Goal: Task Accomplishment & Management: Manage account settings

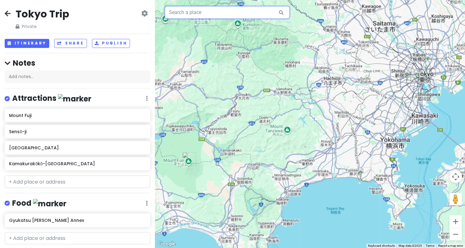
click at [222, 12] on input "text" at bounding box center [227, 12] width 125 height 12
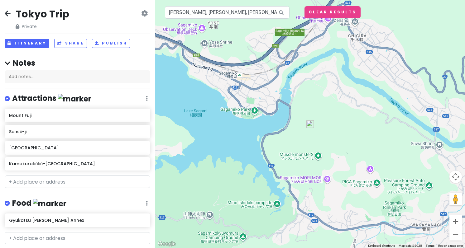
click at [311, 126] on img at bounding box center [309, 124] width 7 height 7
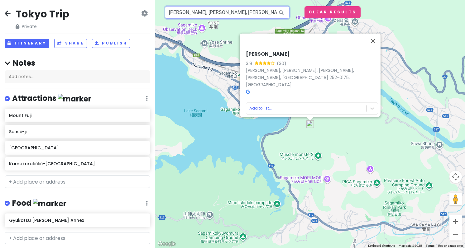
click at [197, 14] on input "[PERSON_NAME], [PERSON_NAME], [PERSON_NAME], [PERSON_NAME], [GEOGRAPHIC_DATA], …" at bounding box center [227, 12] width 125 height 12
paste input "嵐山"
click at [226, 10] on input "[GEOGRAPHIC_DATA], [GEOGRAPHIC_DATA], [GEOGRAPHIC_DATA], [PERSON_NAME], [GEOGRA…" at bounding box center [227, 12] width 125 height 12
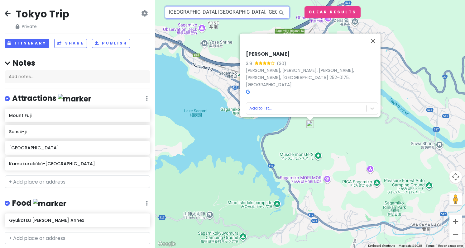
click at [226, 10] on input "[GEOGRAPHIC_DATA], [GEOGRAPHIC_DATA], [GEOGRAPHIC_DATA], [PERSON_NAME], [GEOGRA…" at bounding box center [227, 12] width 125 height 12
paste input "text"
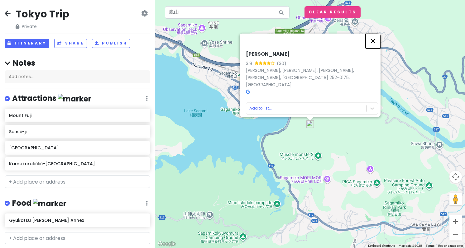
click at [378, 45] on button "Close" at bounding box center [372, 40] width 15 height 15
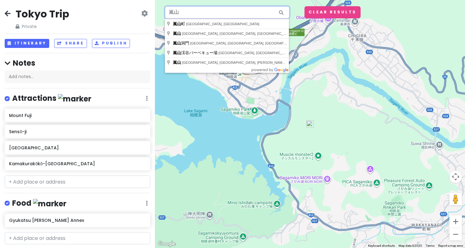
click at [223, 8] on input "嵐山" at bounding box center [227, 12] width 125 height 12
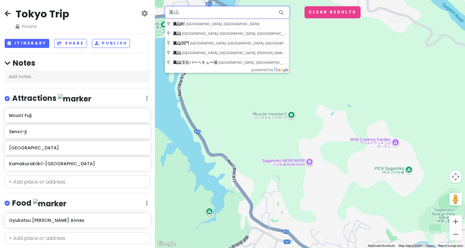
click at [188, 14] on input "嵐山" at bounding box center [227, 12] width 125 height 12
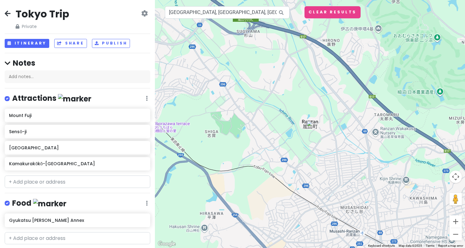
click at [311, 127] on img at bounding box center [309, 124] width 7 height 7
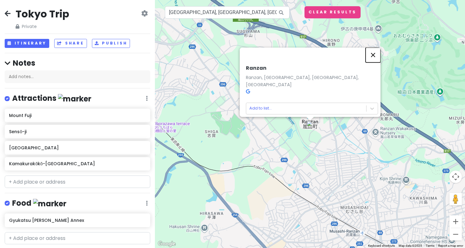
click at [376, 57] on button "Close" at bounding box center [372, 54] width 15 height 15
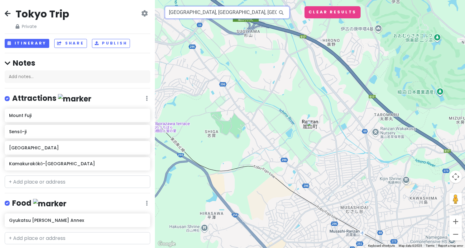
click at [234, 15] on input "[GEOGRAPHIC_DATA], [GEOGRAPHIC_DATA], [GEOGRAPHIC_DATA]" at bounding box center [227, 12] width 125 height 12
paste input "Arashiyama Bamboo Forest"
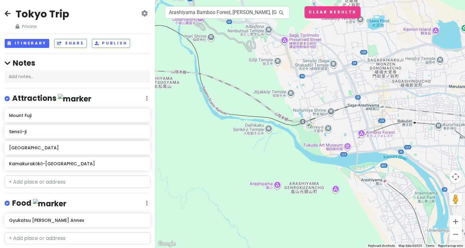
click at [310, 121] on img at bounding box center [309, 124] width 7 height 7
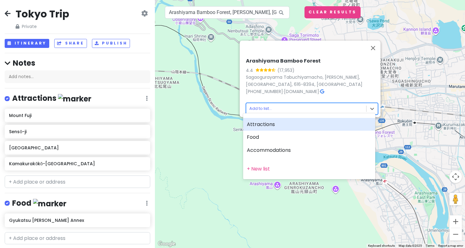
click at [271, 100] on body "Tokyo Trip Private Change Dates Make a Copy Delete Trip Go Pro ⚡️ Give Feedback…" at bounding box center [232, 124] width 465 height 248
click at [267, 126] on div "Attractions" at bounding box center [309, 124] width 132 height 13
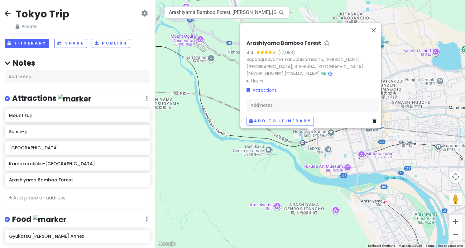
click at [282, 184] on div "Arashiyama Bamboo Forest 4.4 (17,953) [PERSON_NAME], [GEOGRAPHIC_DATA][PERSON_N…" at bounding box center [310, 124] width 310 height 248
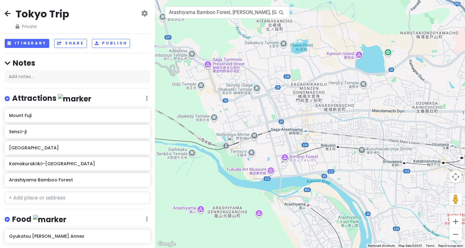
drag, startPoint x: 322, startPoint y: 151, endPoint x: 237, endPoint y: 160, distance: 84.9
click at [237, 160] on div at bounding box center [310, 124] width 310 height 248
click at [217, 13] on input "Arashiyama Bamboo Forest, [PERSON_NAME], [GEOGRAPHIC_DATA][PERSON_NAME], [GEOGR…" at bounding box center [227, 12] width 125 height 12
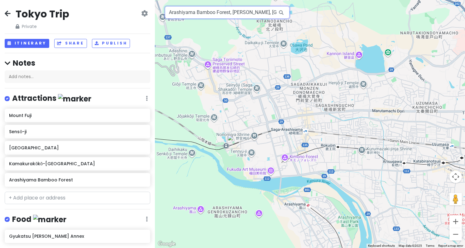
paste input "[PERSON_NAME]"
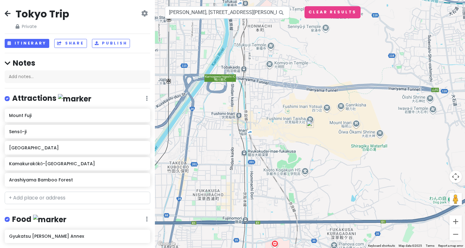
click at [311, 126] on img at bounding box center [309, 124] width 7 height 7
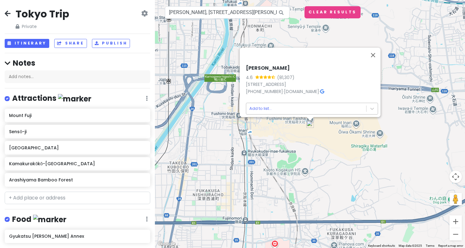
click at [304, 101] on body "Tokyo Trip Private Change Dates Make a Copy Delete Trip Go Pro ⚡️ Give Feedback…" at bounding box center [232, 124] width 465 height 248
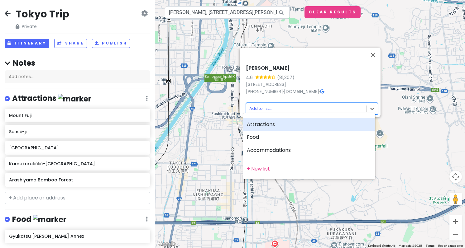
click at [294, 119] on div "Attractions" at bounding box center [309, 124] width 132 height 13
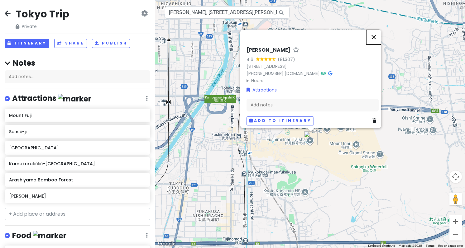
click at [376, 30] on button "Close" at bounding box center [373, 37] width 15 height 15
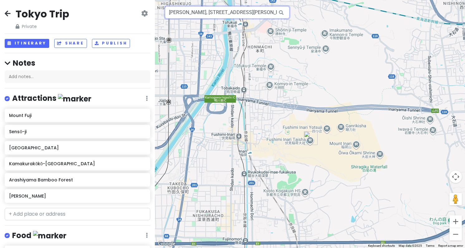
click at [240, 17] on input "[PERSON_NAME], [STREET_ADDRESS][PERSON_NAME]" at bounding box center [227, 12] width 125 height 12
paste input "Kiyomizu-dera"
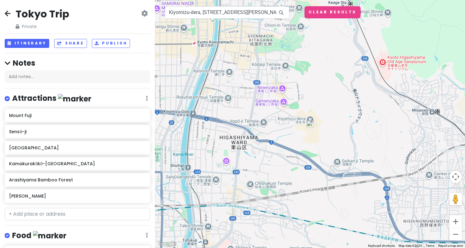
click at [311, 125] on img at bounding box center [309, 124] width 7 height 7
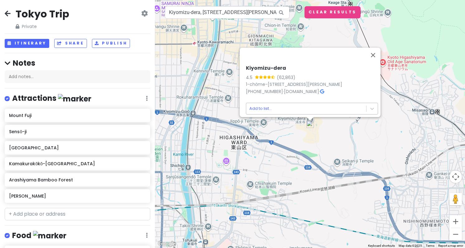
click at [276, 110] on body "Tokyo Trip Private Change Dates Make a Copy Delete Trip Go Pro ⚡️ Give Feedback…" at bounding box center [232, 124] width 465 height 248
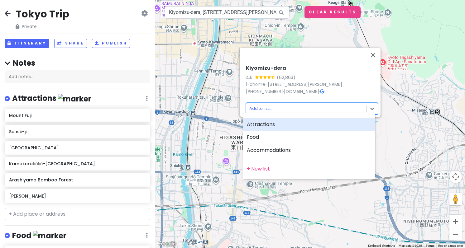
click at [273, 122] on div "Attractions" at bounding box center [309, 124] width 132 height 13
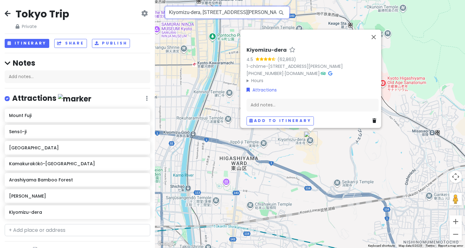
click at [228, 16] on input "Kiyomizu-dera, [STREET_ADDRESS][PERSON_NAME]" at bounding box center [227, 12] width 125 height 12
paste input "Sannenzaka"
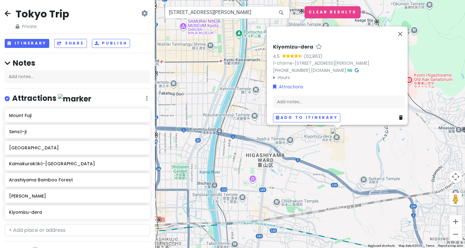
click at [347, 156] on div "Kiyomizu-dera 4.5 (62,863) 1-chōme-294 [GEOGRAPHIC_DATA], [GEOGRAPHIC_DATA][PER…" at bounding box center [310, 124] width 310 height 248
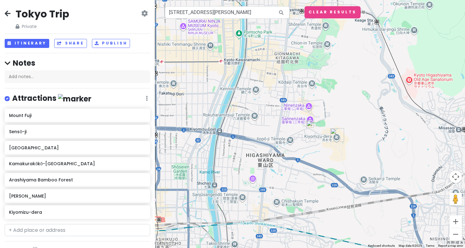
click at [309, 126] on img at bounding box center [309, 124] width 7 height 7
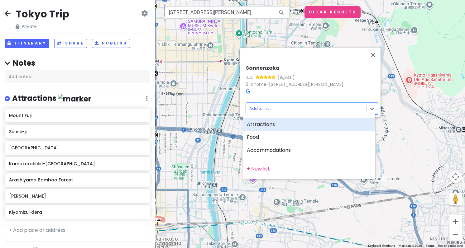
click at [274, 107] on body "Tokyo Trip Private Change Dates Make a Copy Delete Trip Go Pro ⚡️ Give Feedback…" at bounding box center [232, 124] width 465 height 248
click at [273, 121] on div "Attractions" at bounding box center [309, 124] width 132 height 13
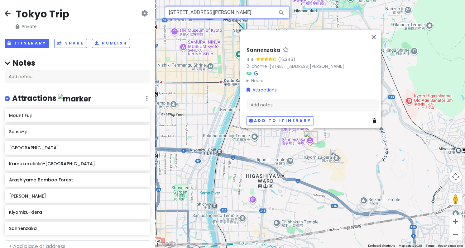
click at [207, 17] on input "[STREET_ADDRESS][PERSON_NAME]" at bounding box center [227, 12] width 125 height 12
paste input "Yasaka Shrine"
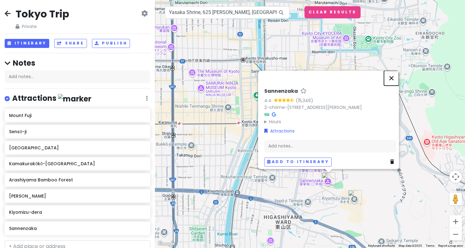
click at [394, 71] on button "Close" at bounding box center [391, 78] width 15 height 15
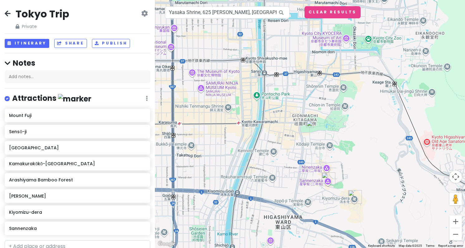
click at [313, 125] on img at bounding box center [309, 124] width 7 height 7
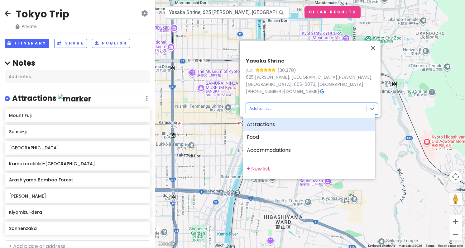
click at [292, 107] on body "Tokyo Trip Private Change Dates Make a Copy Delete Trip Go Pro ⚡️ Give Feedback…" at bounding box center [232, 124] width 465 height 248
click at [284, 120] on div "Attractions" at bounding box center [309, 124] width 132 height 13
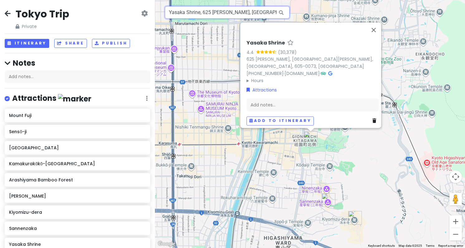
click at [235, 13] on input "Yasaka Shrine, 625 [PERSON_NAME], [GEOGRAPHIC_DATA][PERSON_NAME], [GEOGRAPHIC_D…" at bounding box center [227, 12] width 125 height 12
paste input "[GEOGRAPHIC_DATA]"
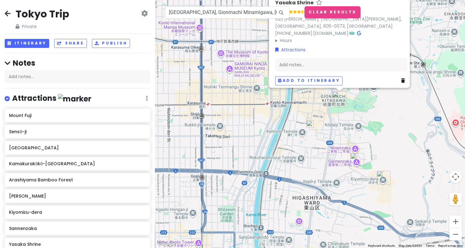
click at [312, 127] on img at bounding box center [309, 124] width 7 height 7
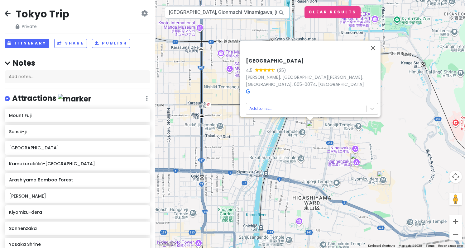
click at [300, 107] on body "Tokyo Trip Private Change Dates Make a Copy Delete Trip Go Pro ⚡️ Give Feedback…" at bounding box center [232, 124] width 465 height 248
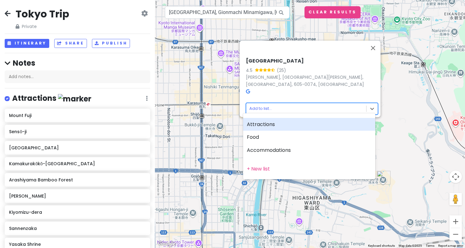
click at [278, 127] on div "Attractions" at bounding box center [309, 124] width 132 height 13
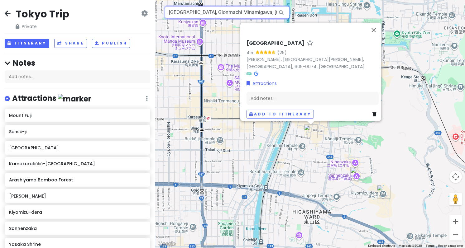
click at [247, 15] on input "[GEOGRAPHIC_DATA], Gionmachi Minamigawa, [GEOGRAPHIC_DATA][PERSON_NAME], [GEOGR…" at bounding box center [227, 12] width 125 height 12
paste input "Nishiki Market"
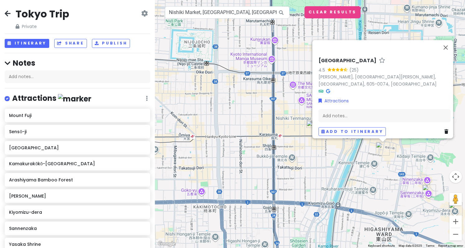
click at [308, 123] on img at bounding box center [309, 124] width 7 height 7
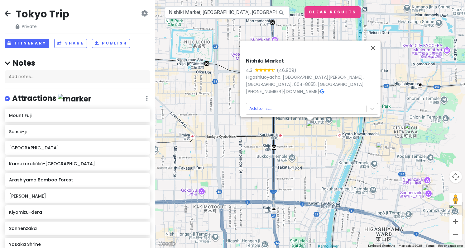
click at [286, 108] on body "Tokyo Trip Private Change Dates Make a Copy Delete Trip Go Pro ⚡️ Give Feedback…" at bounding box center [232, 124] width 465 height 248
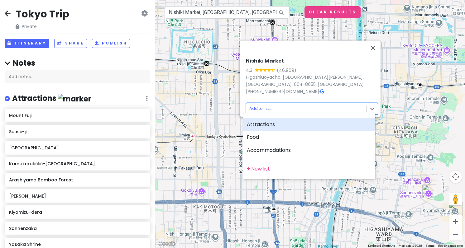
click at [283, 122] on div "Attractions" at bounding box center [309, 124] width 132 height 13
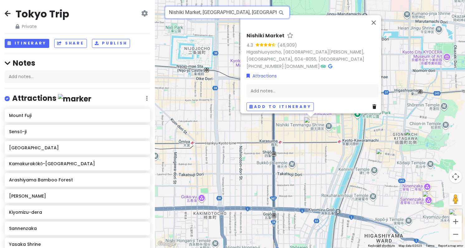
click at [255, 11] on input "Nishiki Market, [GEOGRAPHIC_DATA], [GEOGRAPHIC_DATA][PERSON_NAME], [GEOGRAPHIC_…" at bounding box center [227, 12] width 125 height 12
paste input "Tsutenkaku"
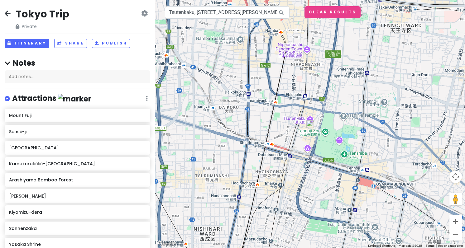
click at [309, 124] on img at bounding box center [309, 124] width 7 height 7
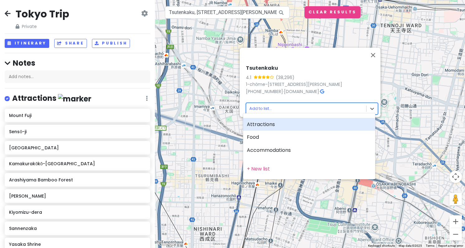
click at [281, 108] on body "Tokyo Trip Private Change Dates Make a Copy Delete Trip Go Pro ⚡️ Give Feedback…" at bounding box center [232, 124] width 465 height 248
click at [271, 127] on div "Attractions" at bounding box center [309, 124] width 132 height 13
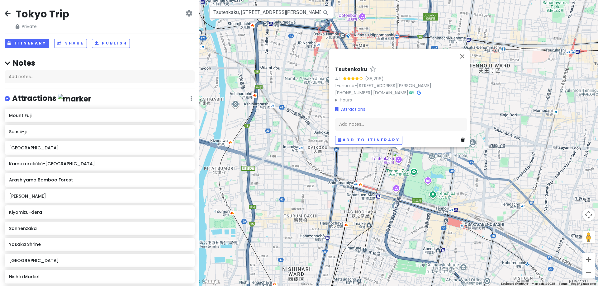
click at [464, 122] on div "Tsutenkaku 4.1 (38,296) 1-chōme-18-6 Ebisuhigashi, [PERSON_NAME], [GEOGRAPHIC_D…" at bounding box center [398, 143] width 399 height 286
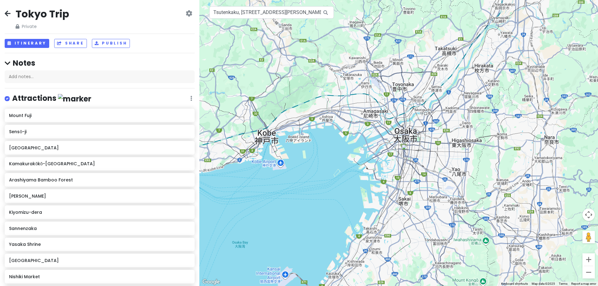
drag, startPoint x: 486, startPoint y: 179, endPoint x: 481, endPoint y: 198, distance: 19.3
click at [464, 198] on div at bounding box center [398, 143] width 399 height 286
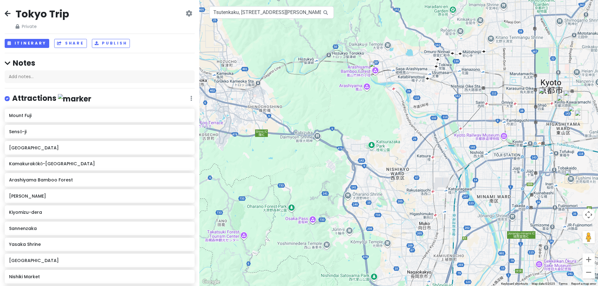
click at [374, 69] on img "Arashiyama Bamboo Forest" at bounding box center [376, 68] width 14 height 14
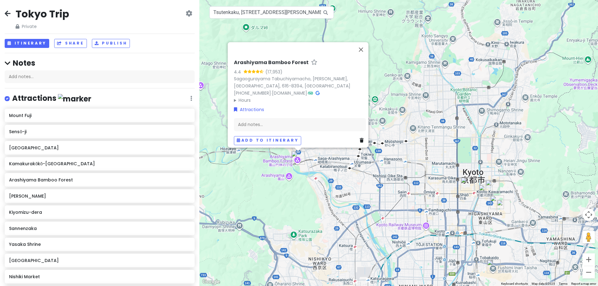
drag, startPoint x: 445, startPoint y: 154, endPoint x: 365, endPoint y: 174, distance: 81.7
click at [365, 174] on div "Arashiyama Bamboo Forest 4.4 (17,953) [PERSON_NAME], [GEOGRAPHIC_DATA][PERSON_N…" at bounding box center [398, 143] width 399 height 286
click at [407, 181] on div "Arashiyama Bamboo Forest 4.4 (17,953) [PERSON_NAME], [GEOGRAPHIC_DATA][PERSON_N…" at bounding box center [398, 143] width 399 height 286
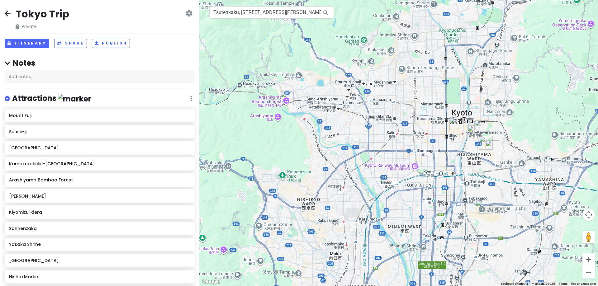
drag, startPoint x: 409, startPoint y: 208, endPoint x: 301, endPoint y: 74, distance: 172.4
click at [301, 74] on div at bounding box center [398, 143] width 399 height 286
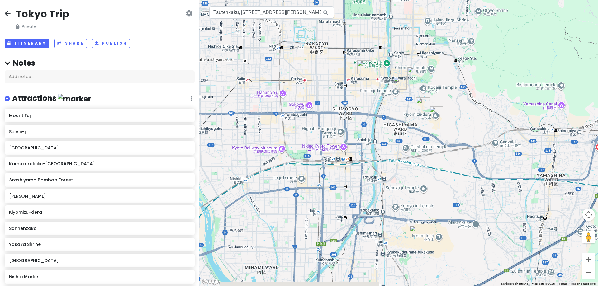
drag, startPoint x: 443, startPoint y: 191, endPoint x: 414, endPoint y: 163, distance: 40.1
click at [414, 163] on div at bounding box center [398, 143] width 399 height 286
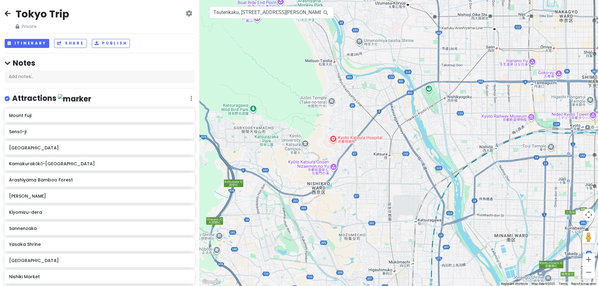
drag, startPoint x: 250, startPoint y: 174, endPoint x: 502, endPoint y: 142, distance: 253.7
click at [464, 142] on div at bounding box center [398, 143] width 399 height 286
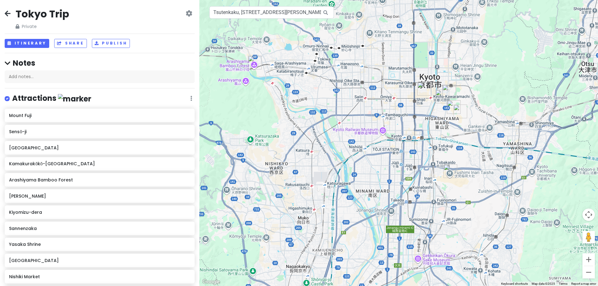
drag, startPoint x: 420, startPoint y: 104, endPoint x: 263, endPoint y: 74, distance: 159.8
click at [263, 74] on div at bounding box center [398, 143] width 399 height 286
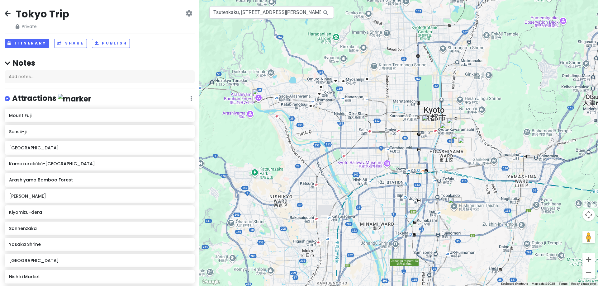
drag, startPoint x: 267, startPoint y: 93, endPoint x: 272, endPoint y: 128, distance: 34.6
click at [272, 128] on div at bounding box center [398, 143] width 399 height 286
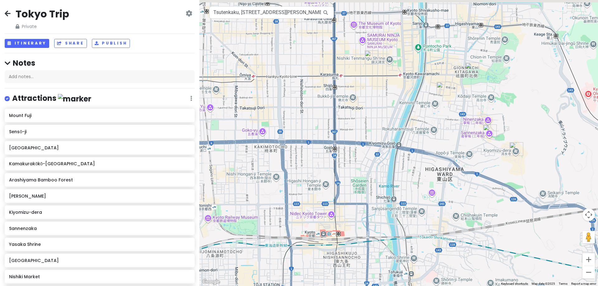
drag, startPoint x: 460, startPoint y: 113, endPoint x: 411, endPoint y: 155, distance: 64.2
click at [412, 156] on div at bounding box center [398, 143] width 399 height 286
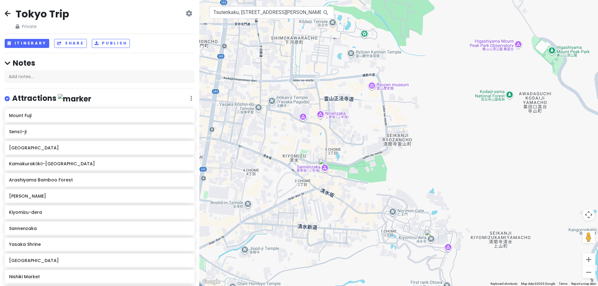
drag, startPoint x: 366, startPoint y: 168, endPoint x: 447, endPoint y: 187, distance: 83.8
click at [447, 187] on div at bounding box center [398, 143] width 399 height 286
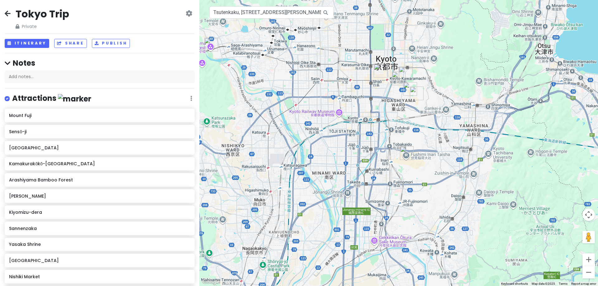
drag, startPoint x: 372, startPoint y: 97, endPoint x: 445, endPoint y: 77, distance: 76.1
click at [445, 77] on div at bounding box center [398, 143] width 399 height 286
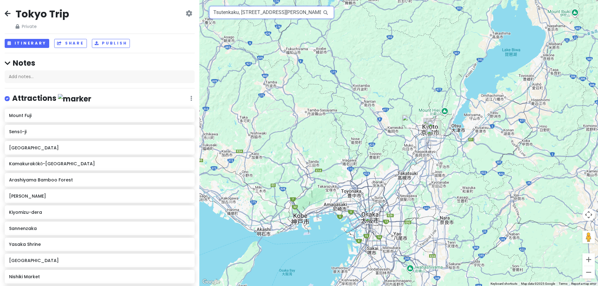
click at [275, 16] on input "Tsutenkaku, [STREET_ADDRESS][PERSON_NAME]" at bounding box center [271, 12] width 125 height 12
click at [243, 8] on input "Tsutenkaku, [STREET_ADDRESS][PERSON_NAME]" at bounding box center [271, 12] width 125 height 12
paste input "[PERSON_NAME] (Main Store)"
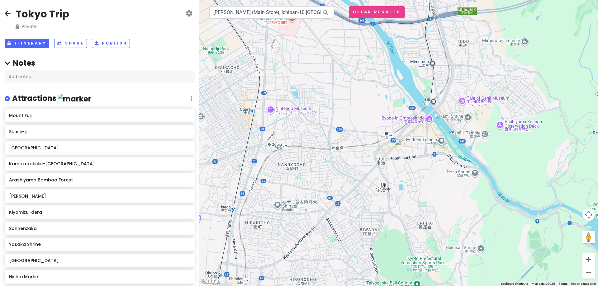
click at [400, 145] on img at bounding box center [398, 143] width 7 height 7
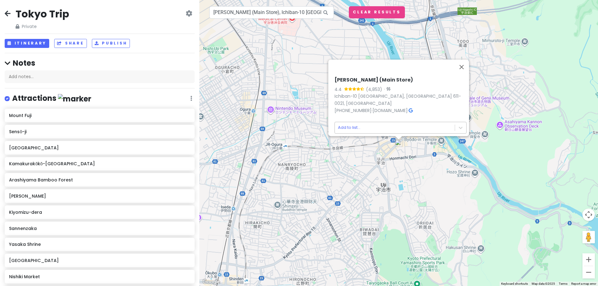
click at [371, 124] on body "Tokyo Trip Private Change Dates Make a Copy Delete Trip Go Pro ⚡️ Give Feedback…" at bounding box center [299, 143] width 598 height 286
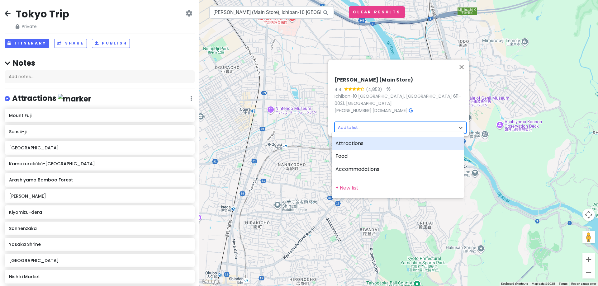
click at [365, 142] on div "Attractions" at bounding box center [398, 143] width 132 height 13
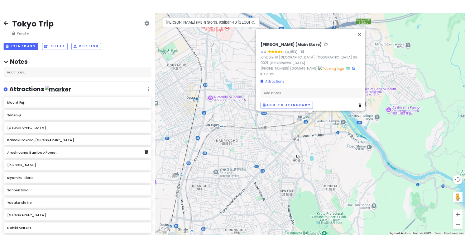
scroll to position [176, 0]
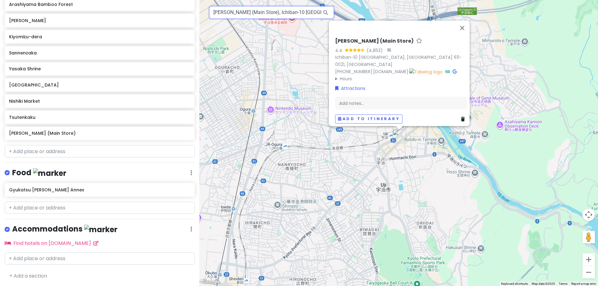
click at [279, 11] on input "[PERSON_NAME] (Main Store), Ichiban-10 [GEOGRAPHIC_DATA], [GEOGRAPHIC_DATA], [G…" at bounding box center [271, 12] width 125 height 12
click at [280, 10] on input "[PERSON_NAME] (Main Store), Ichiban-10 [GEOGRAPHIC_DATA], [GEOGRAPHIC_DATA], [G…" at bounding box center [271, 12] width 125 height 12
paste input "[GEOGRAPHIC_DATA]"
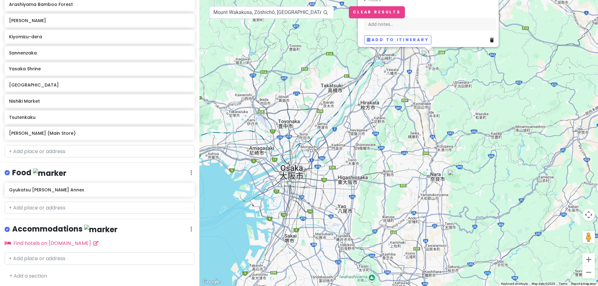
drag, startPoint x: 436, startPoint y: 82, endPoint x: 400, endPoint y: 88, distance: 36.3
click at [400, 88] on div "[PERSON_NAME] (Main Store) 4.4 (4,853) · Ichiban-10 [GEOGRAPHIC_DATA], [GEOGRAP…" at bounding box center [398, 143] width 399 height 286
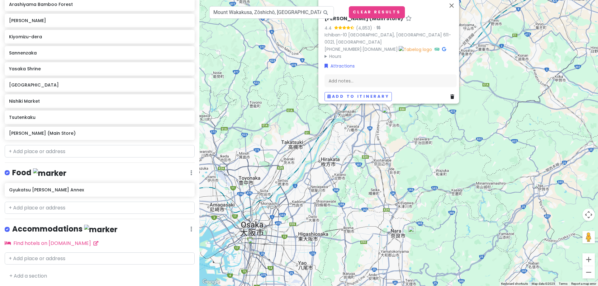
drag, startPoint x: 457, startPoint y: 140, endPoint x: 429, endPoint y: 197, distance: 63.1
click at [429, 197] on div "[PERSON_NAME] (Main Store) 4.4 (4,853) · Ichiban-10 [GEOGRAPHIC_DATA], [GEOGRAP…" at bounding box center [398, 143] width 399 height 286
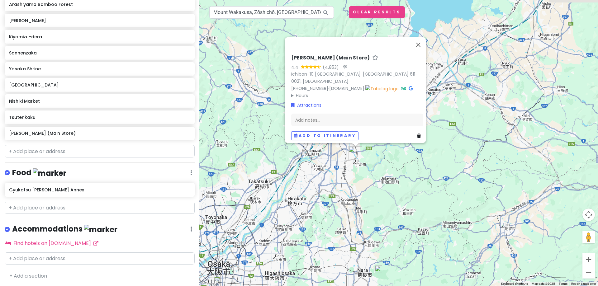
drag, startPoint x: 401, startPoint y: 136, endPoint x: 368, endPoint y: 176, distance: 52.0
click at [368, 176] on div "[PERSON_NAME] (Main Store) 4.4 (4,853) · Ichiban-10 [GEOGRAPHIC_DATA], [GEOGRAP…" at bounding box center [398, 143] width 399 height 286
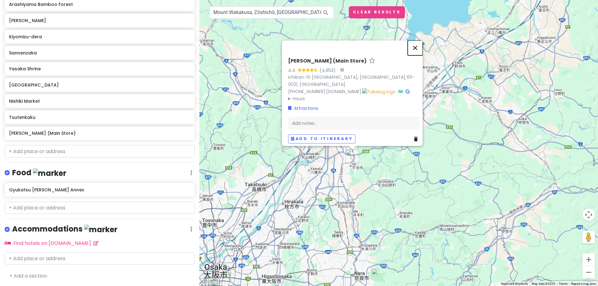
click at [417, 48] on button "Close" at bounding box center [415, 47] width 15 height 15
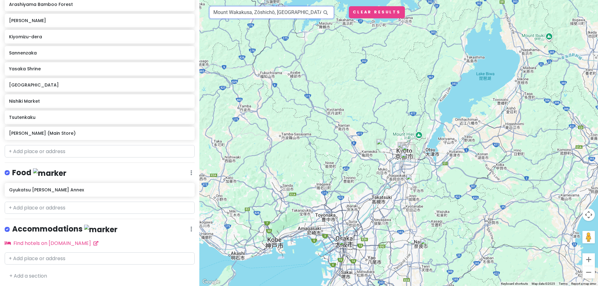
click at [292, 16] on input "Mount Wakakusa, Zōshichō, [GEOGRAPHIC_DATA], [GEOGRAPHIC_DATA]" at bounding box center [271, 12] width 125 height 12
paste input "Taishu Sukiyaki Hokuto GEMS Namba Branch"
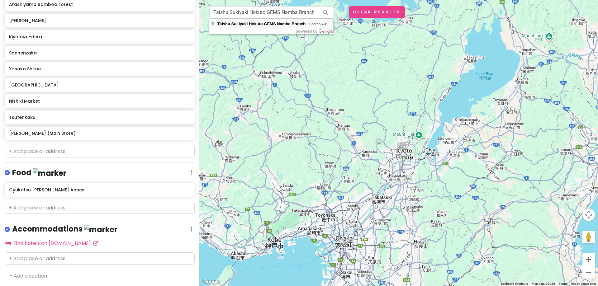
type input "Taishu Sukiyaki Hokuto GEMS Namba Branch, [STREET_ADDRESS][PERSON_NAME]"
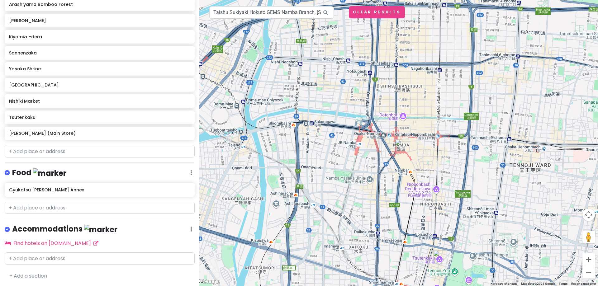
click at [399, 146] on img at bounding box center [398, 143] width 7 height 7
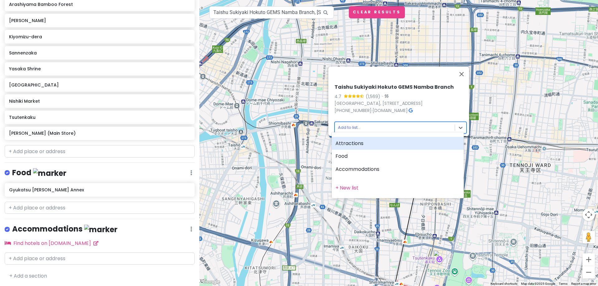
click at [386, 121] on body "Tokyo Trip Private Change Dates Make a Copy Delete Trip Go Pro ⚡️ Give Feedback…" at bounding box center [299, 143] width 598 height 286
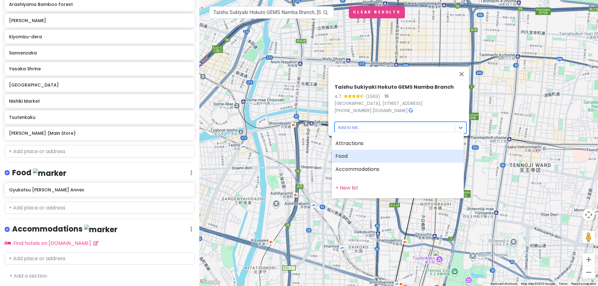
click at [377, 152] on div "Food" at bounding box center [398, 156] width 132 height 13
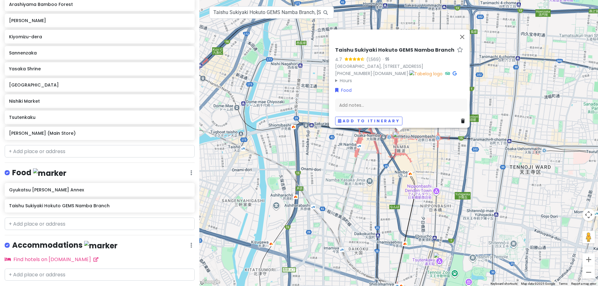
click at [385, 235] on div "[PERSON_NAME] Hokuto GEMS Namba Branch 4.7 (1,569) · [GEOGRAPHIC_DATA], [STREET…" at bounding box center [398, 143] width 399 height 286
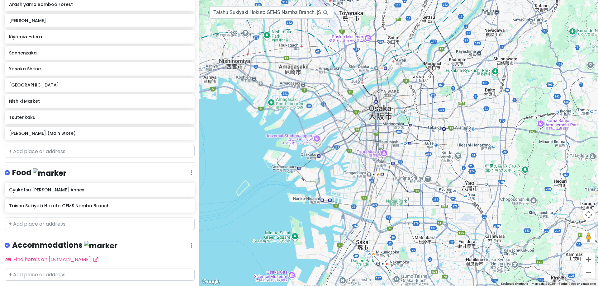
drag, startPoint x: 413, startPoint y: 239, endPoint x: 350, endPoint y: 146, distance: 111.9
click at [350, 146] on div at bounding box center [398, 143] width 399 height 286
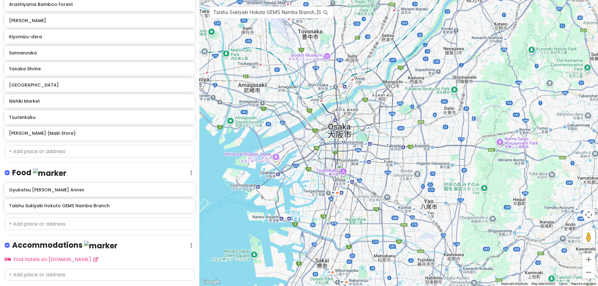
drag, startPoint x: 457, startPoint y: 141, endPoint x: 416, endPoint y: 160, distance: 45.3
click at [416, 160] on div at bounding box center [398, 143] width 399 height 286
